Goal: Task Accomplishment & Management: Manage account settings

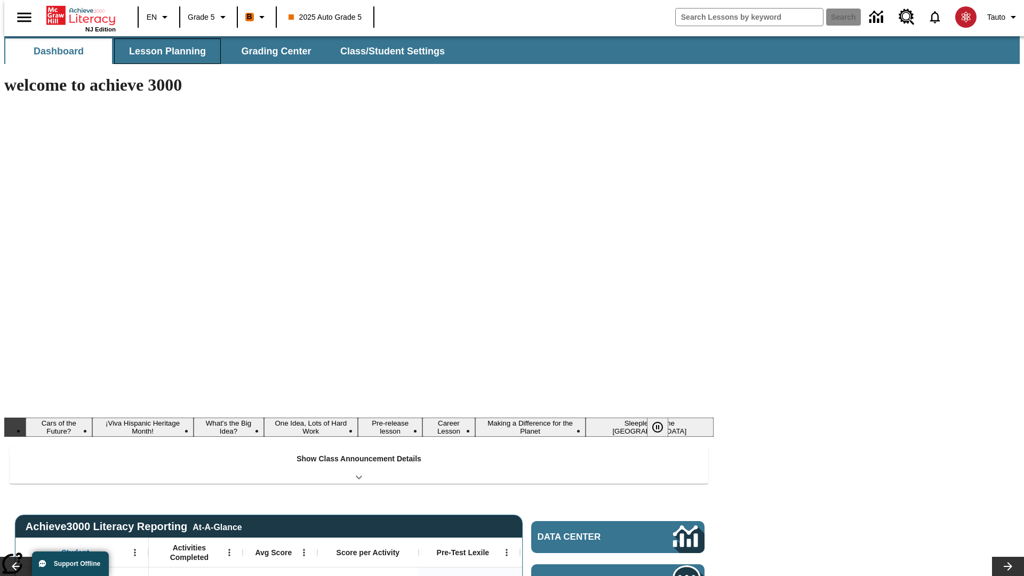
click at [163, 51] on span "Lesson Planning" at bounding box center [167, 51] width 77 height 12
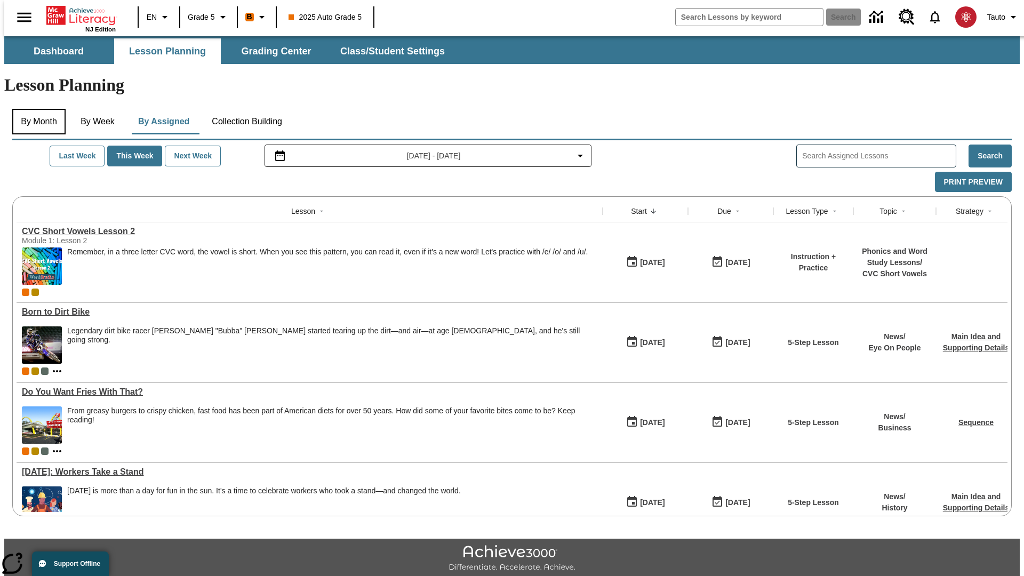
click at [36, 109] on button "By Month" at bounding box center [38, 122] width 53 height 26
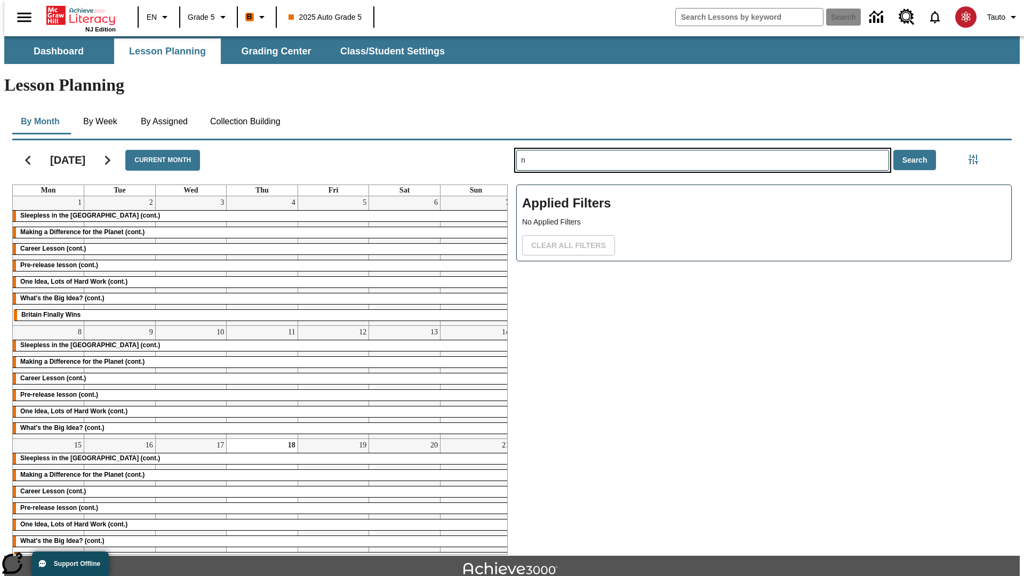
type input "n"
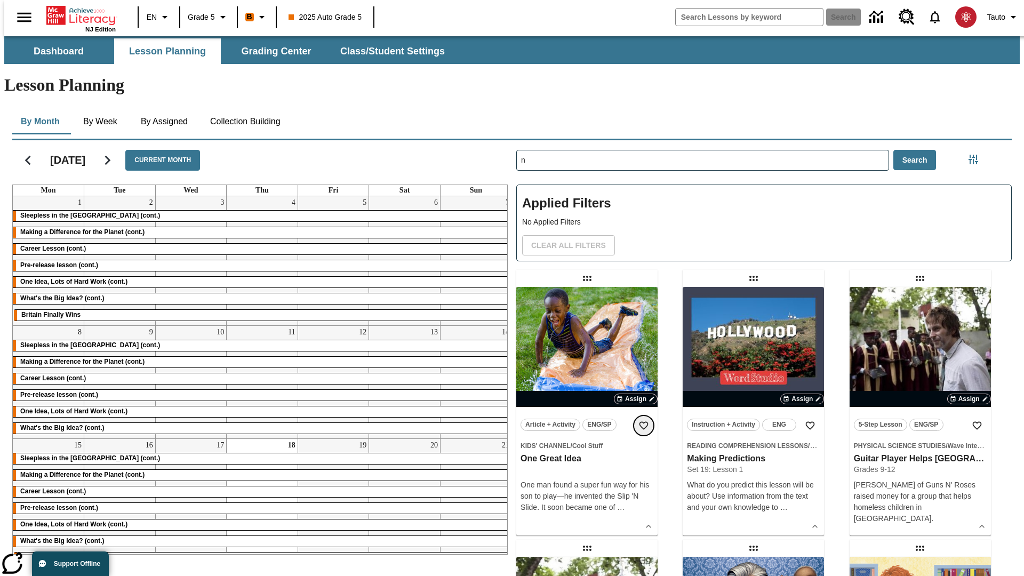
click at [644, 420] on icon "Add to Favorites" at bounding box center [644, 425] width 11 height 11
